Goal: Transaction & Acquisition: Purchase product/service

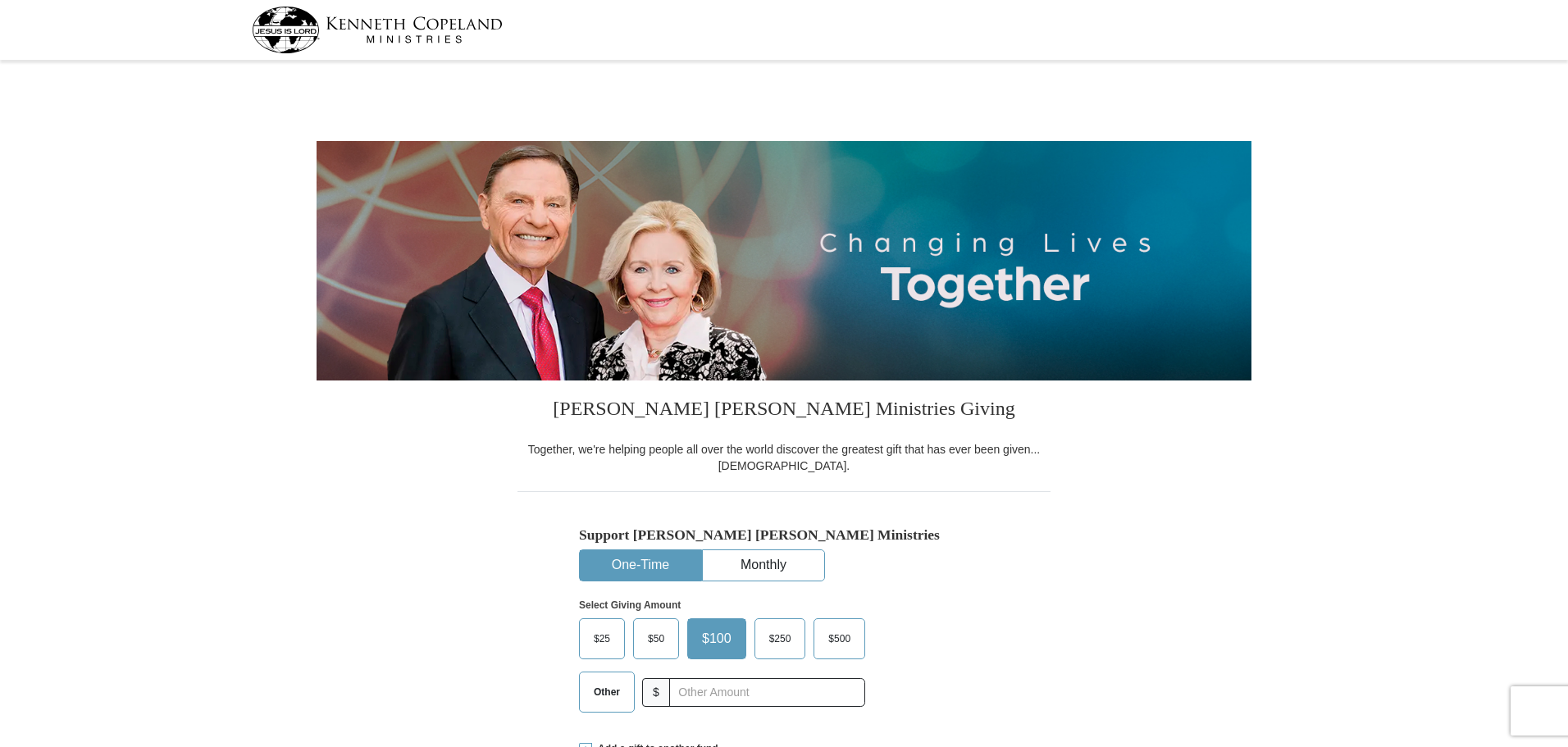
select select "[GEOGRAPHIC_DATA]"
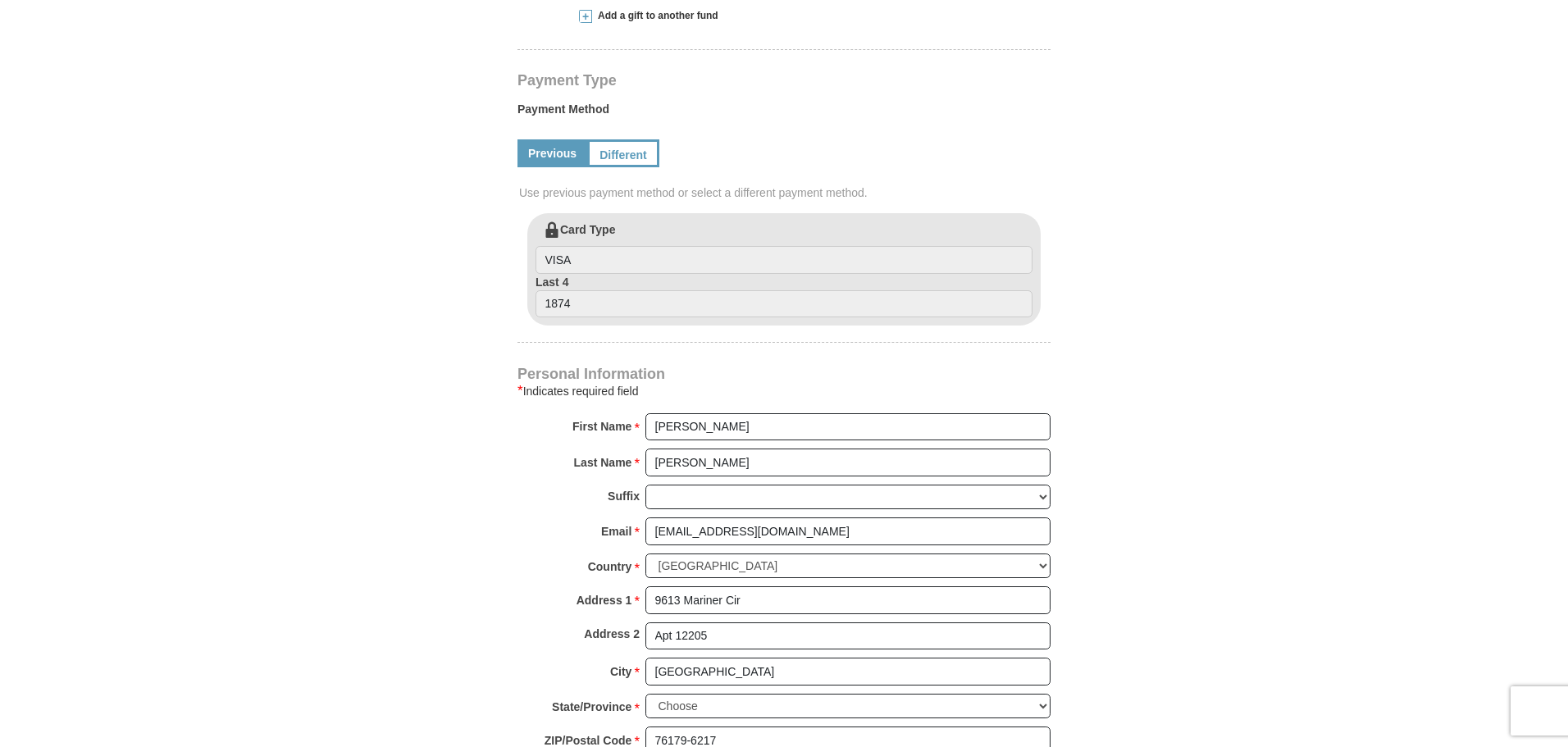
scroll to position [737, 0]
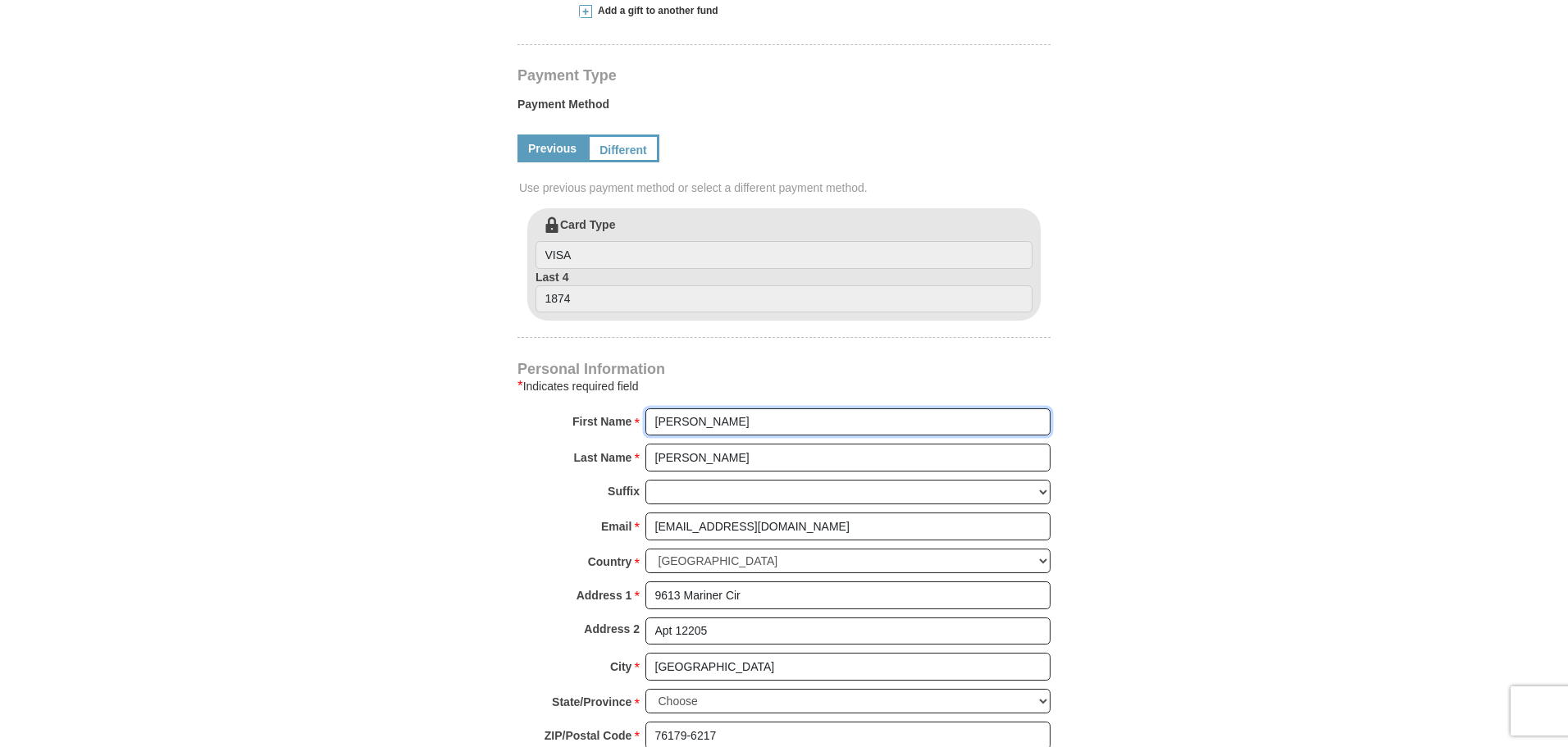
click at [703, 422] on input "[PERSON_NAME]" at bounding box center [848, 422] width 405 height 28
type input "[PERSON_NAME]"
click at [1204, 369] on form "[PERSON_NAME] [PERSON_NAME] Ministries Giving Together, we're helping people al…" at bounding box center [784, 210] width 935 height 1766
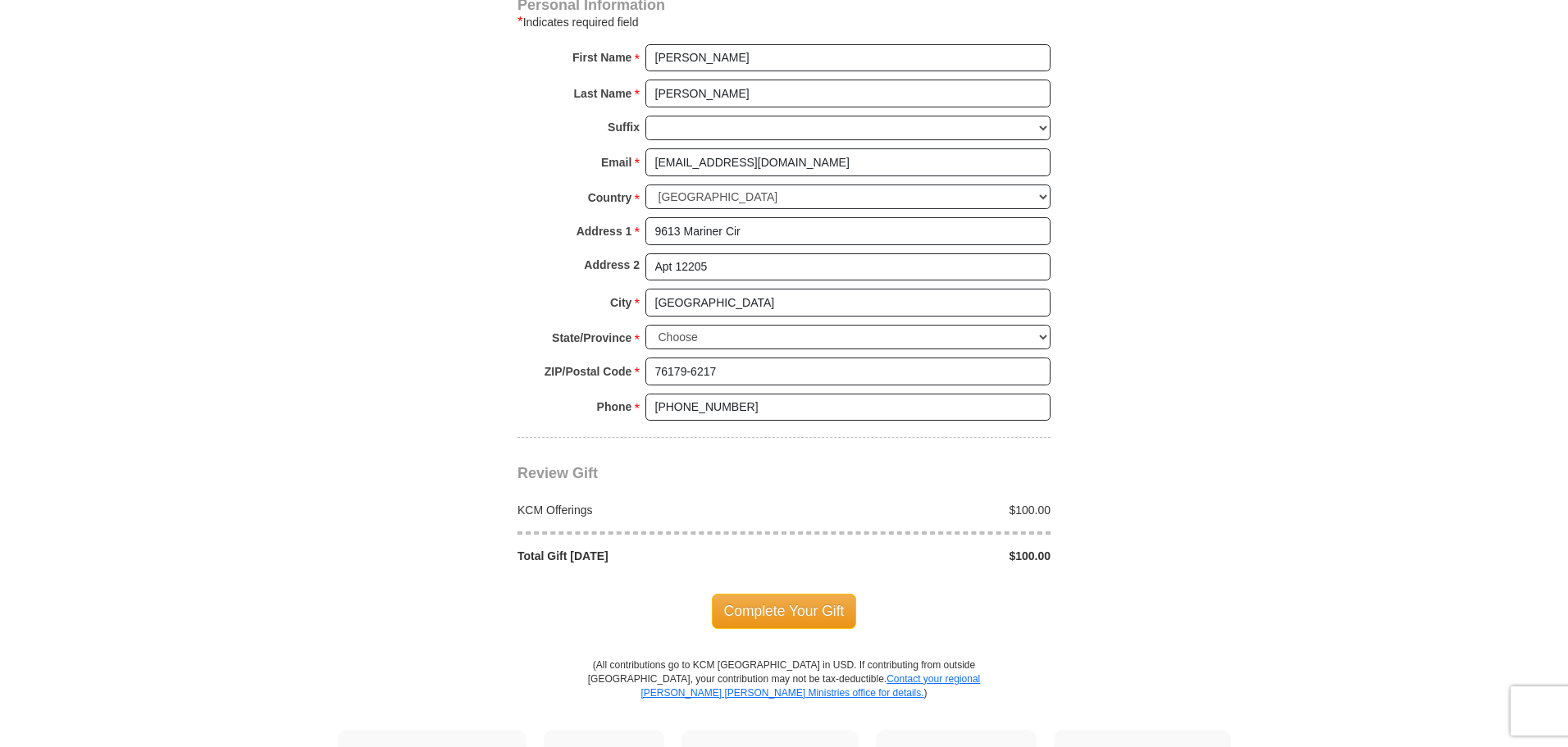
scroll to position [1147, 0]
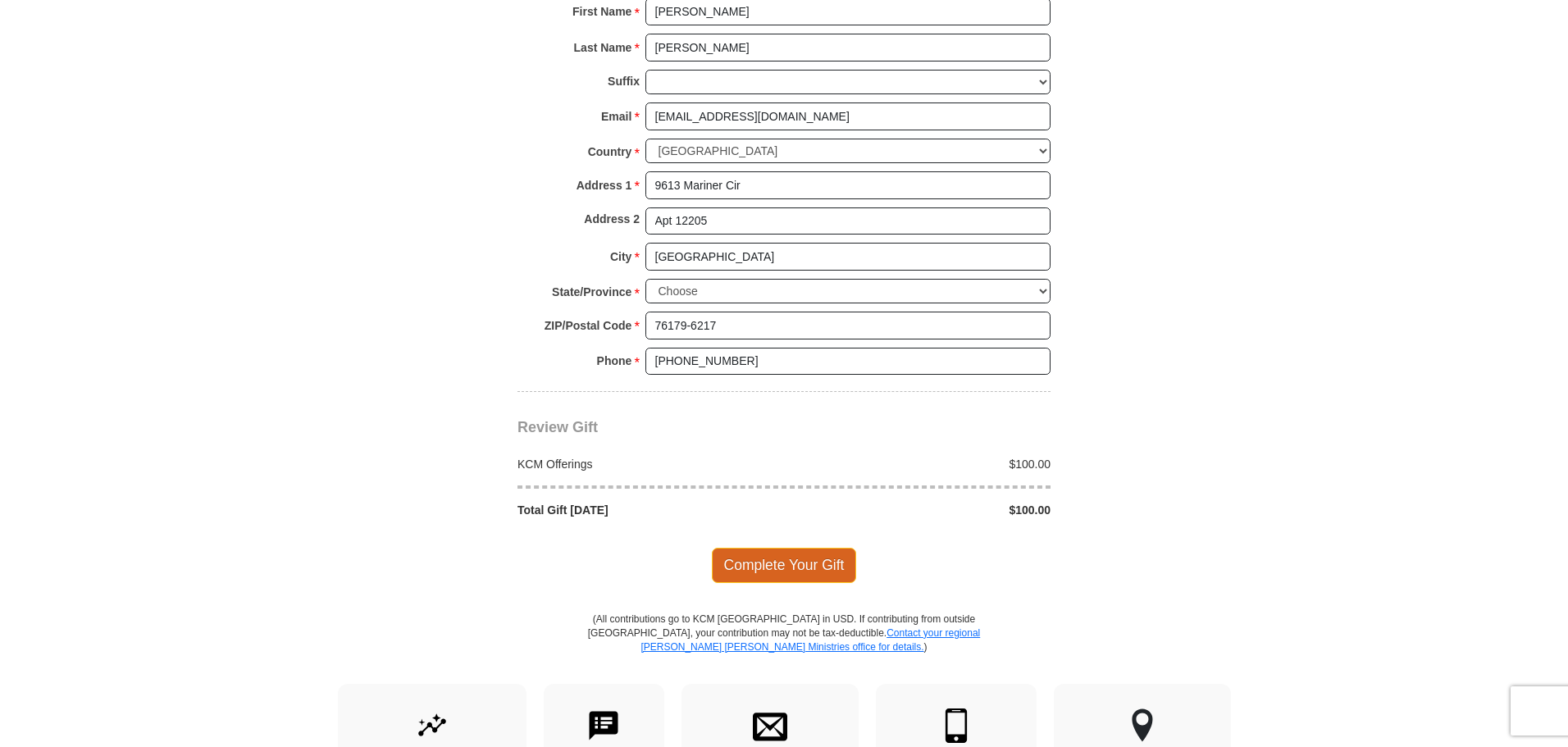
click at [769, 563] on span "Complete Your Gift" at bounding box center [784, 565] width 145 height 35
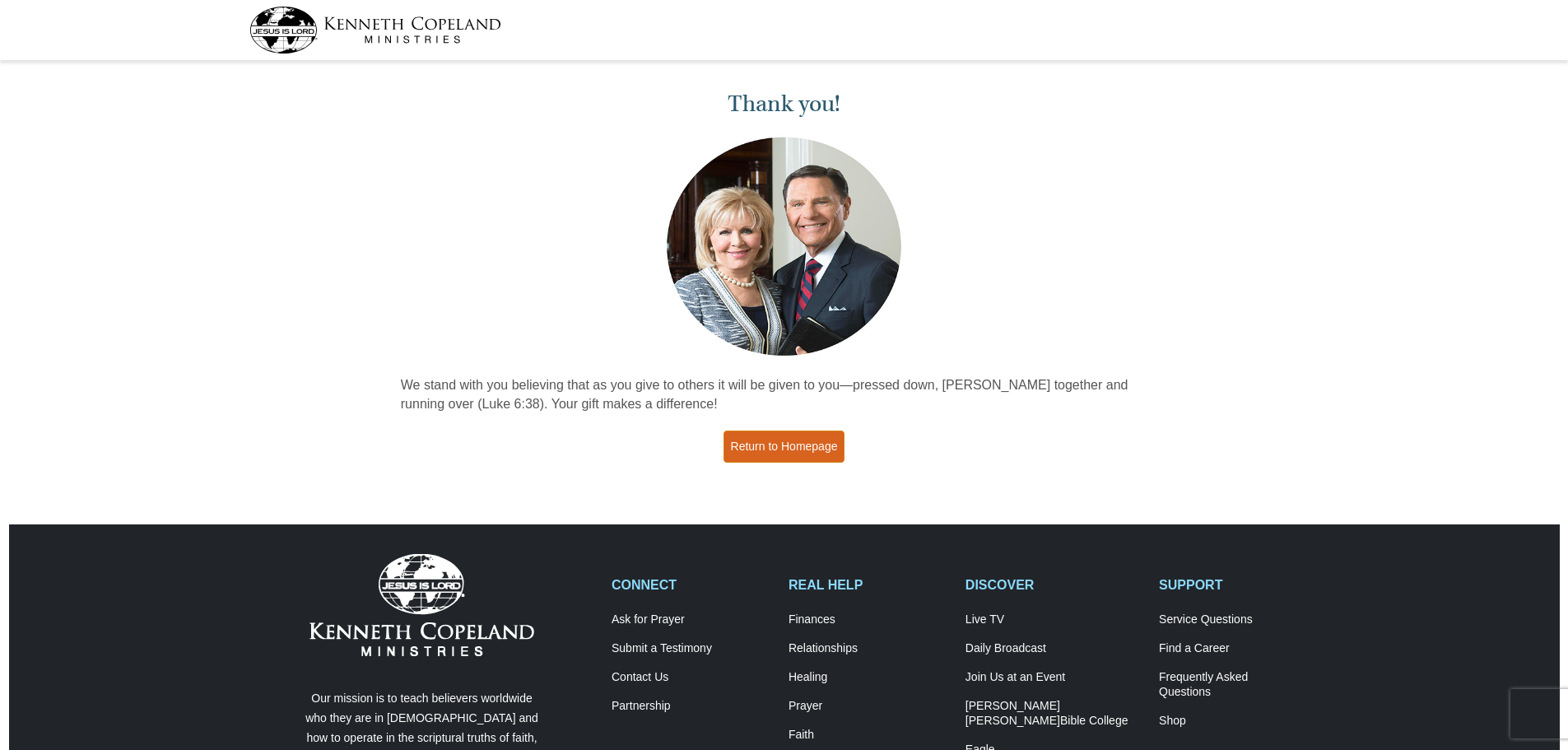
click at [776, 441] on link "Return to Homepage" at bounding box center [784, 445] width 122 height 32
